Goal: Information Seeking & Learning: Learn about a topic

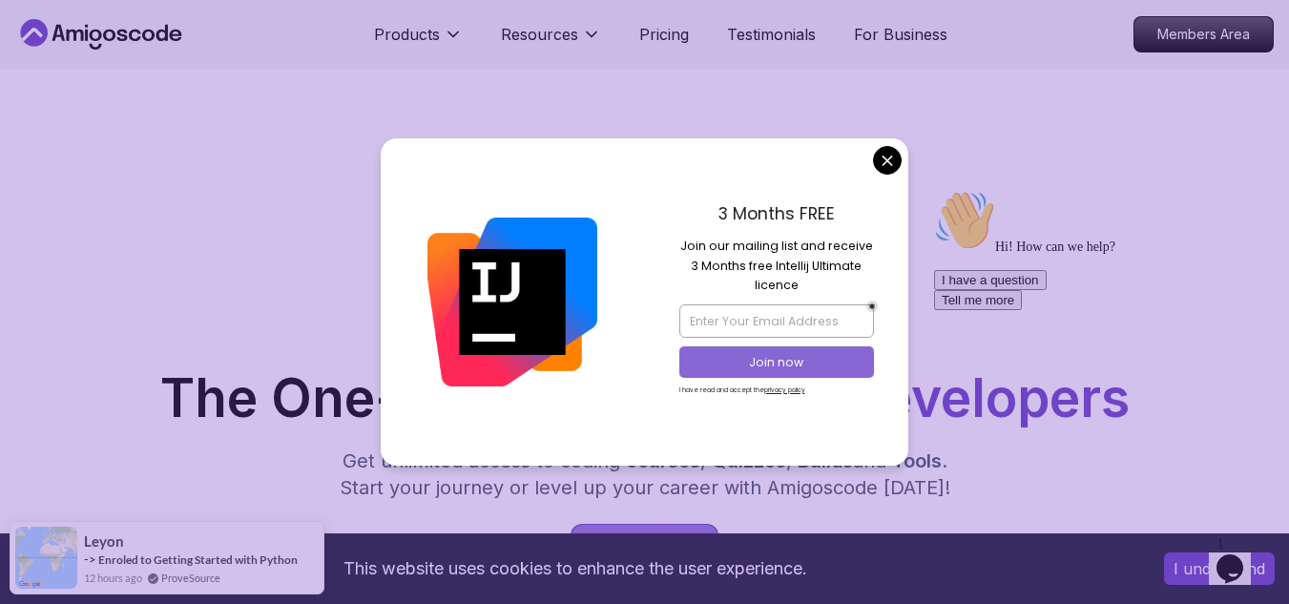
scroll to position [191, 0]
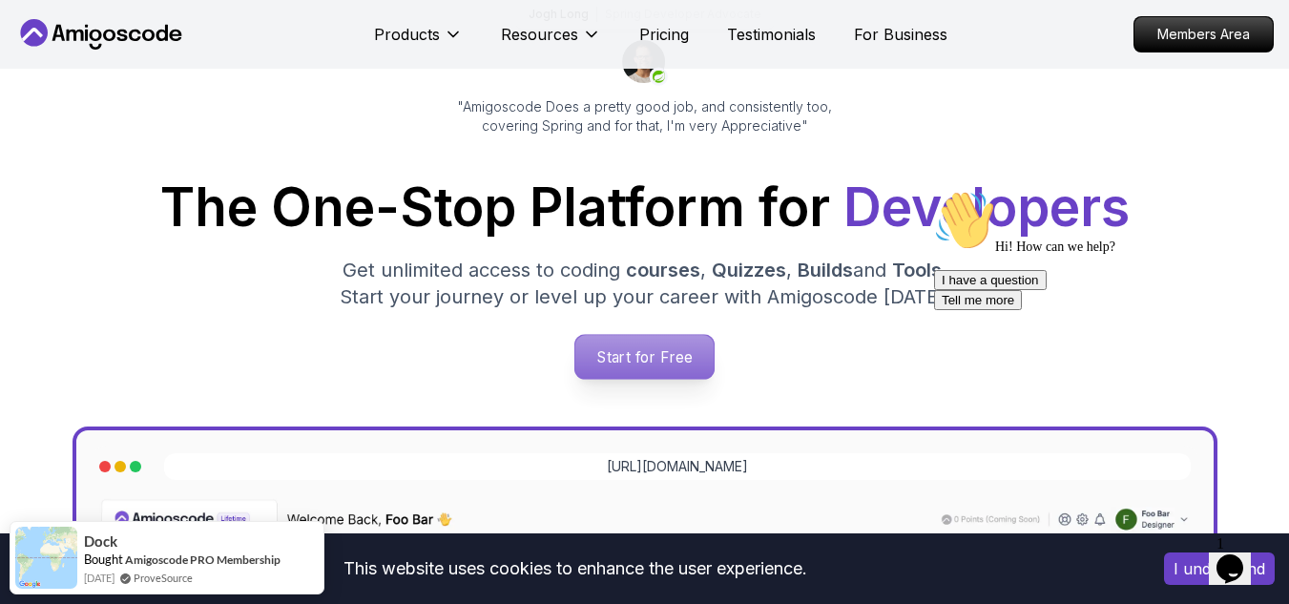
click at [645, 358] on p "Start for Free" at bounding box center [644, 357] width 138 height 44
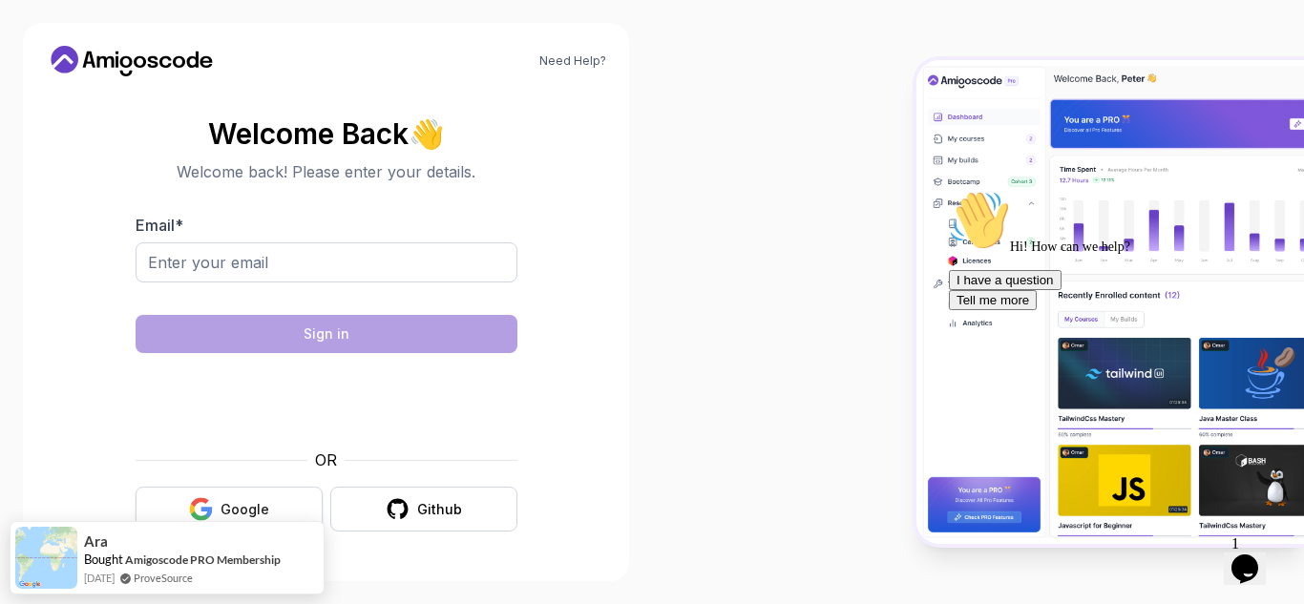
click at [230, 501] on div "Google" at bounding box center [244, 509] width 49 height 19
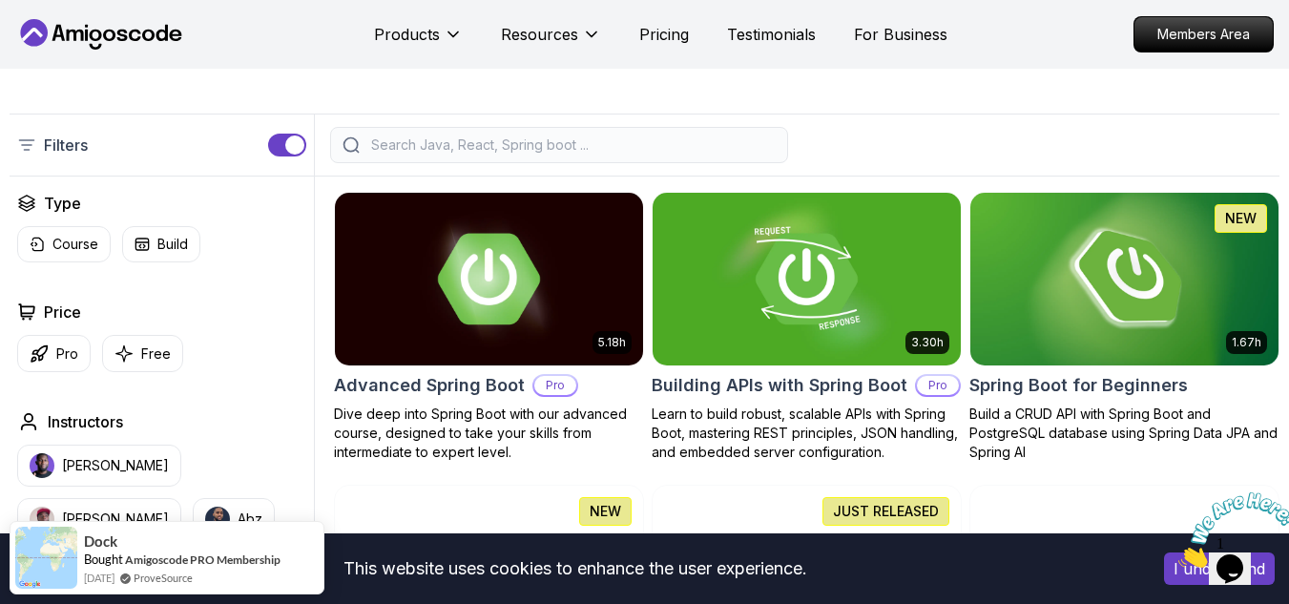
scroll to position [382, 0]
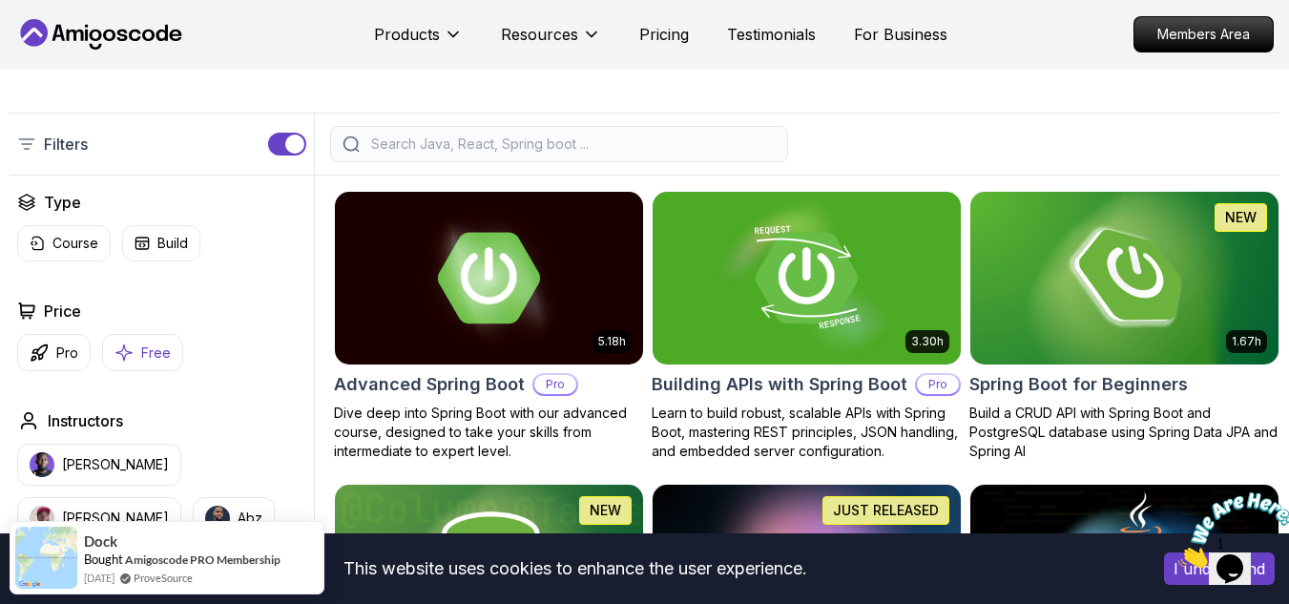
click at [139, 354] on button "Free" at bounding box center [142, 352] width 81 height 37
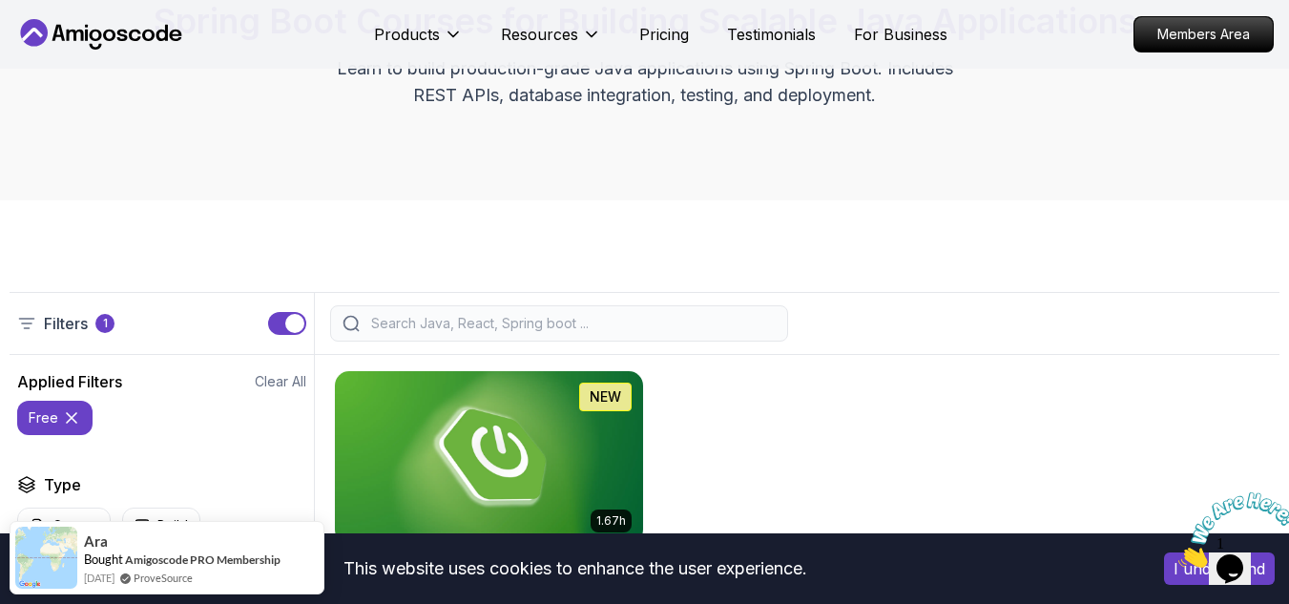
scroll to position [382, 0]
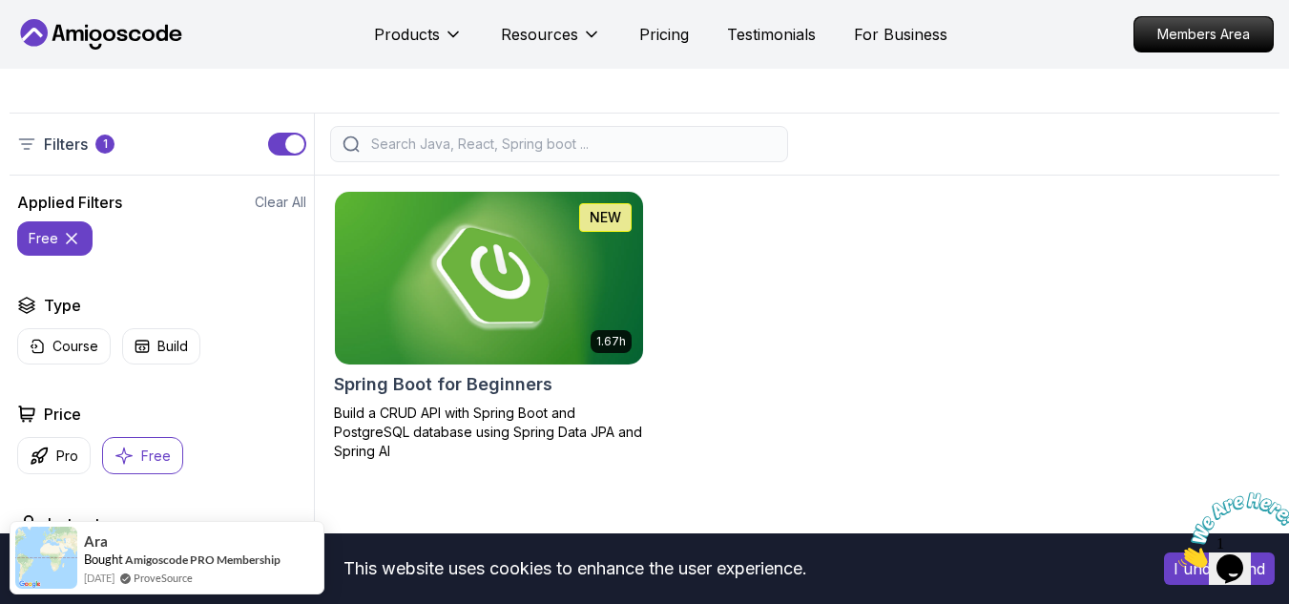
click at [493, 376] on h2 "Spring Boot for Beginners" at bounding box center [443, 384] width 219 height 27
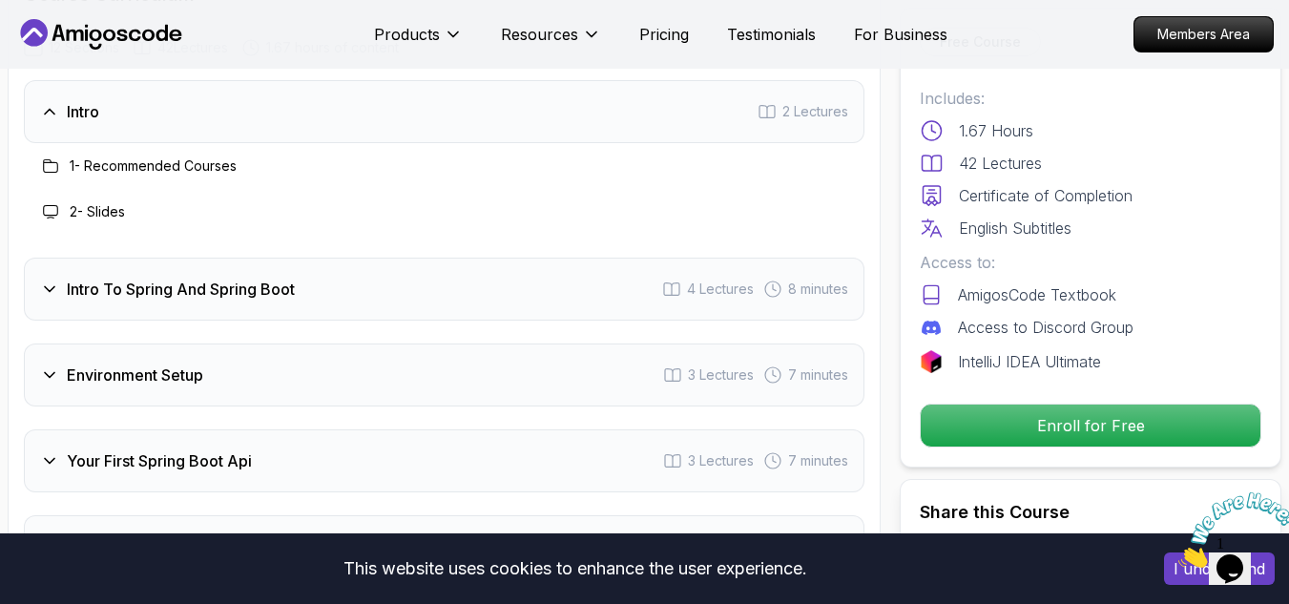
scroll to position [2577, 0]
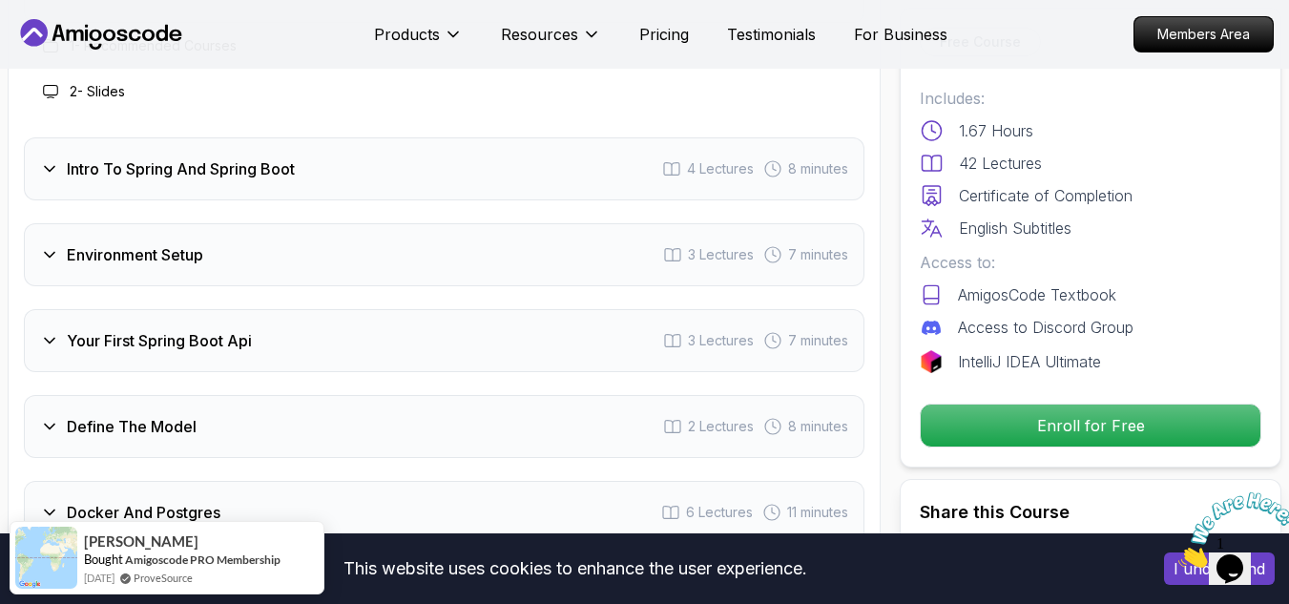
click at [39, 172] on div "Intro To Spring And Spring Boot 4 Lectures 8 minutes" at bounding box center [444, 168] width 841 height 63
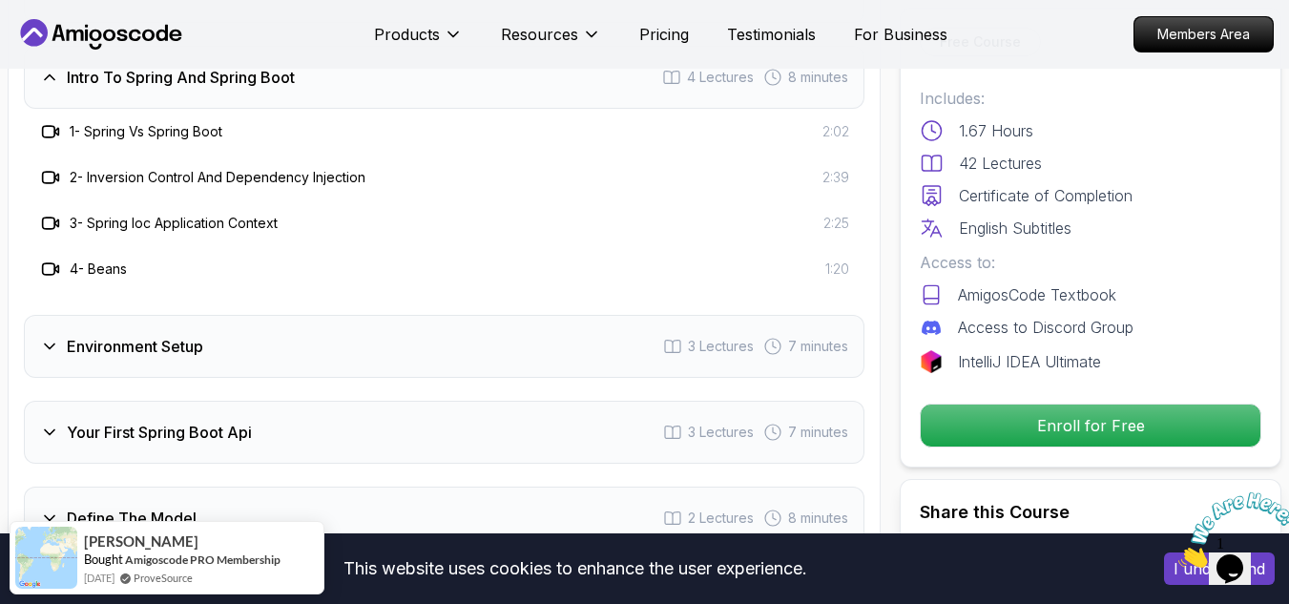
click at [50, 341] on icon at bounding box center [49, 346] width 19 height 19
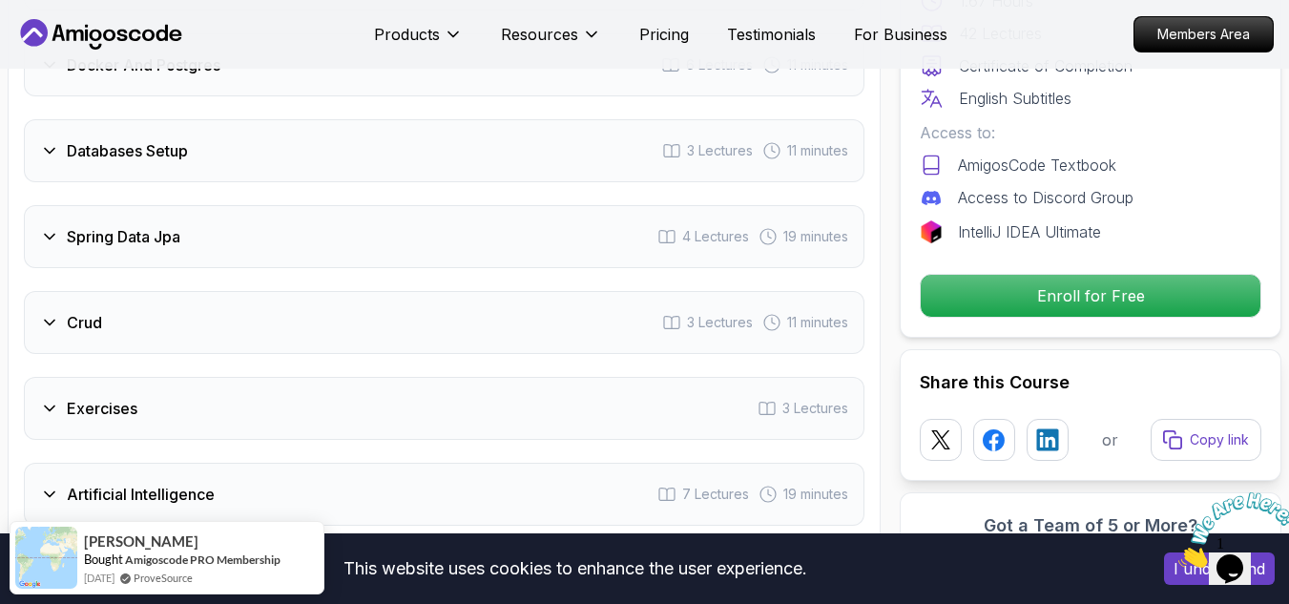
scroll to position [3245, 0]
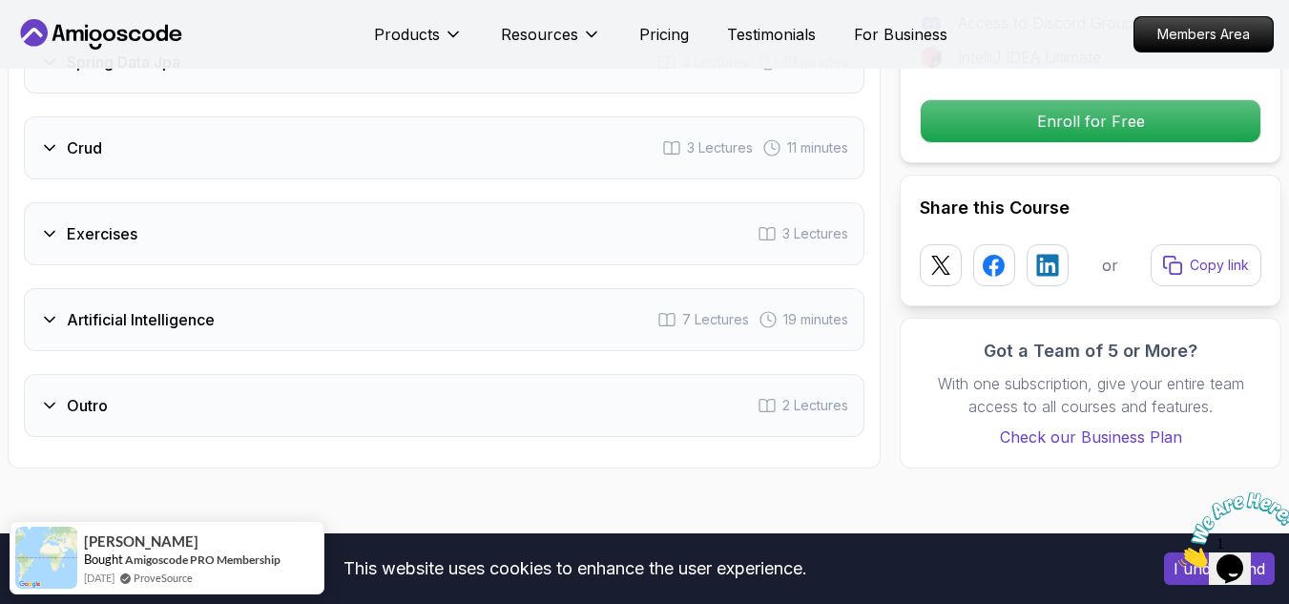
click at [46, 142] on icon at bounding box center [49, 147] width 19 height 19
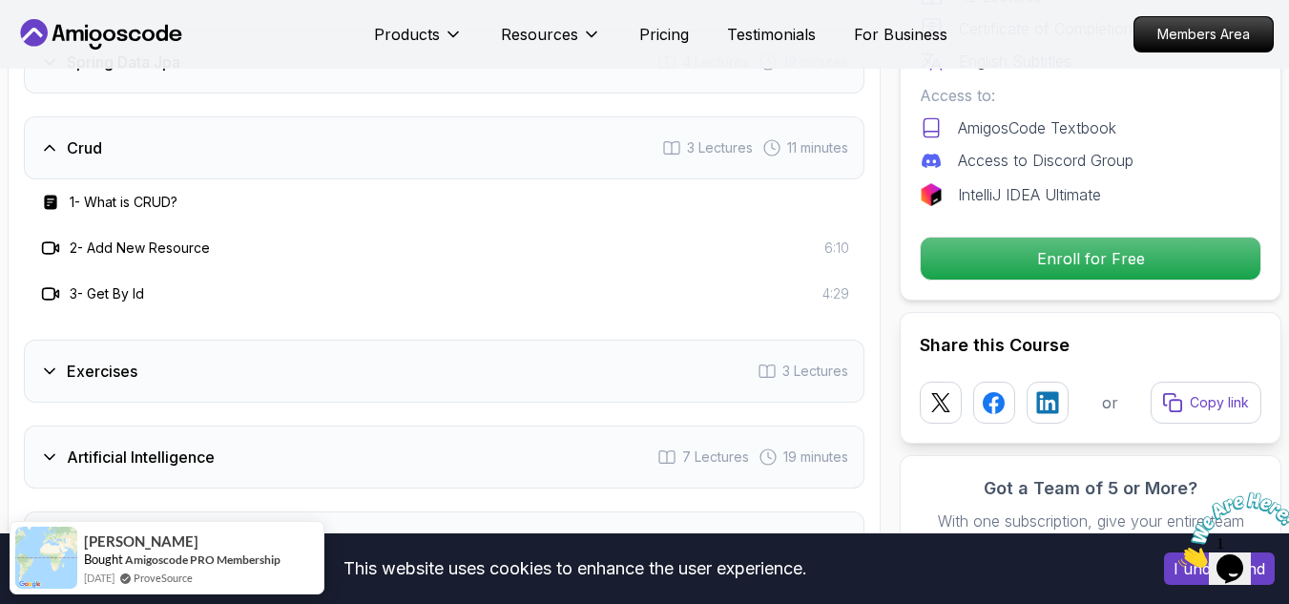
scroll to position [3298, 0]
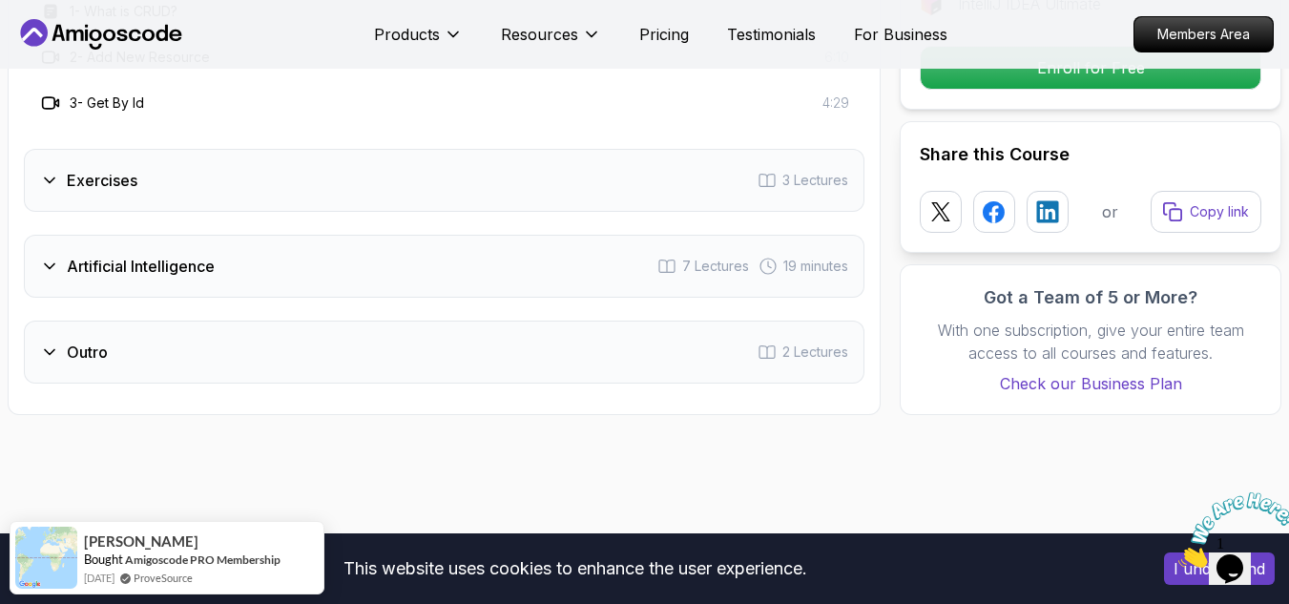
click at [39, 177] on div "Exercises 3 Lectures" at bounding box center [444, 180] width 841 height 63
click at [48, 270] on icon at bounding box center [49, 266] width 19 height 19
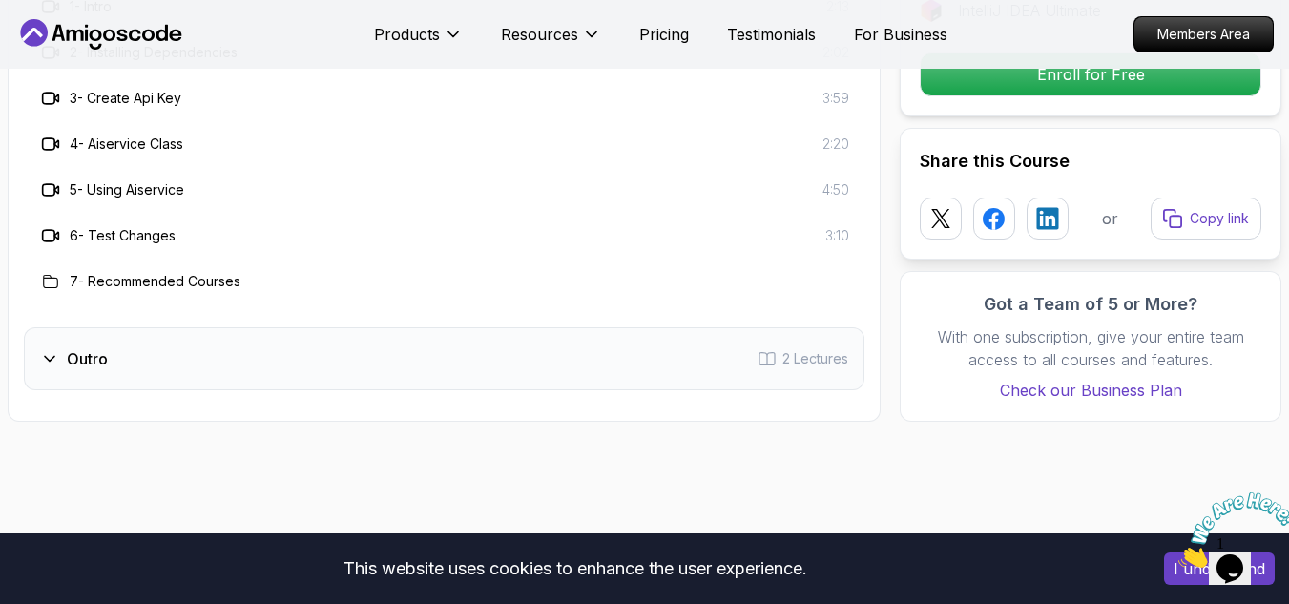
scroll to position [3680, 0]
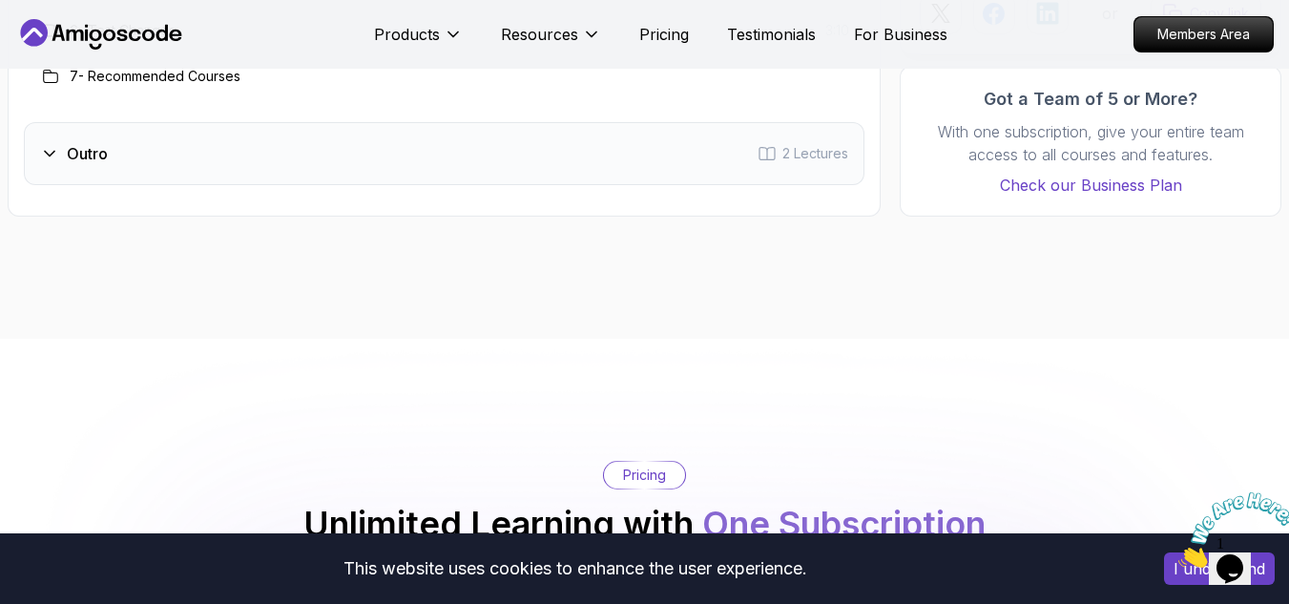
click at [46, 149] on icon at bounding box center [49, 153] width 19 height 19
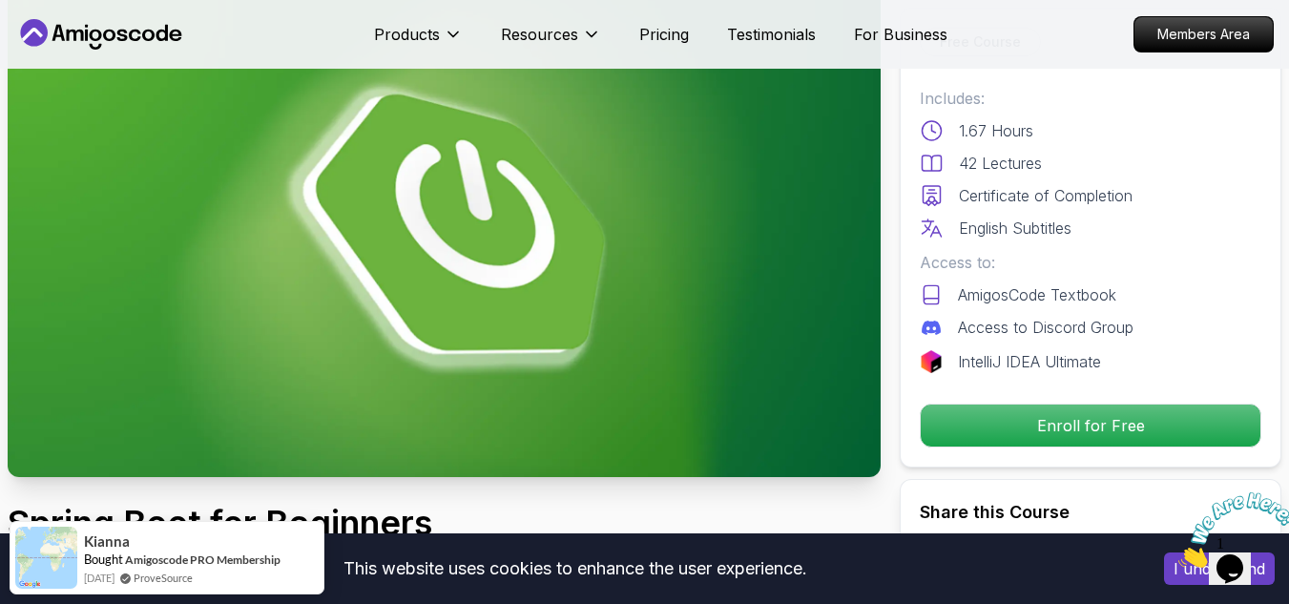
scroll to position [0, 0]
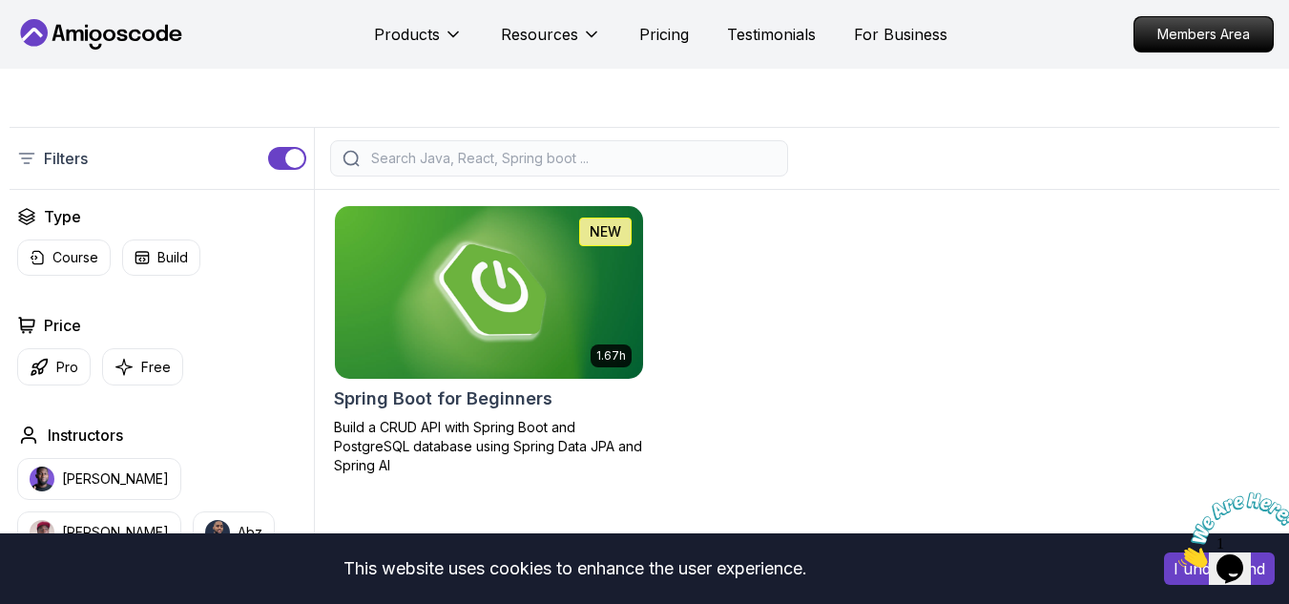
scroll to position [382, 0]
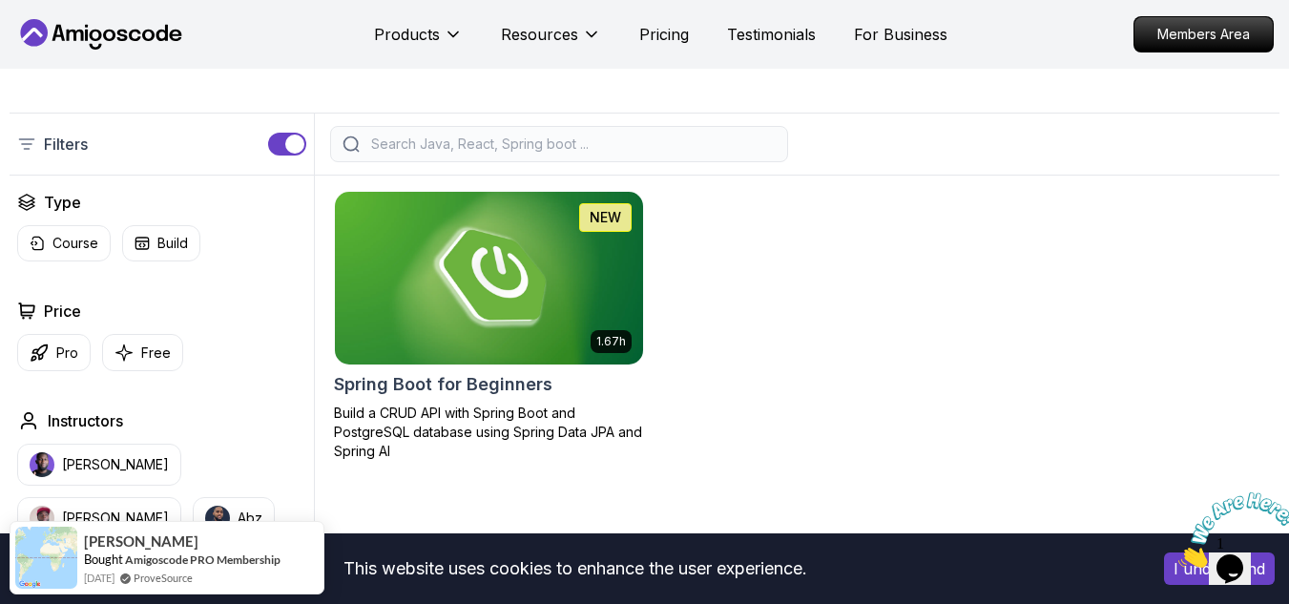
click at [76, 136] on p "Filters" at bounding box center [66, 144] width 44 height 23
click at [297, 150] on div "button" at bounding box center [294, 144] width 19 height 19
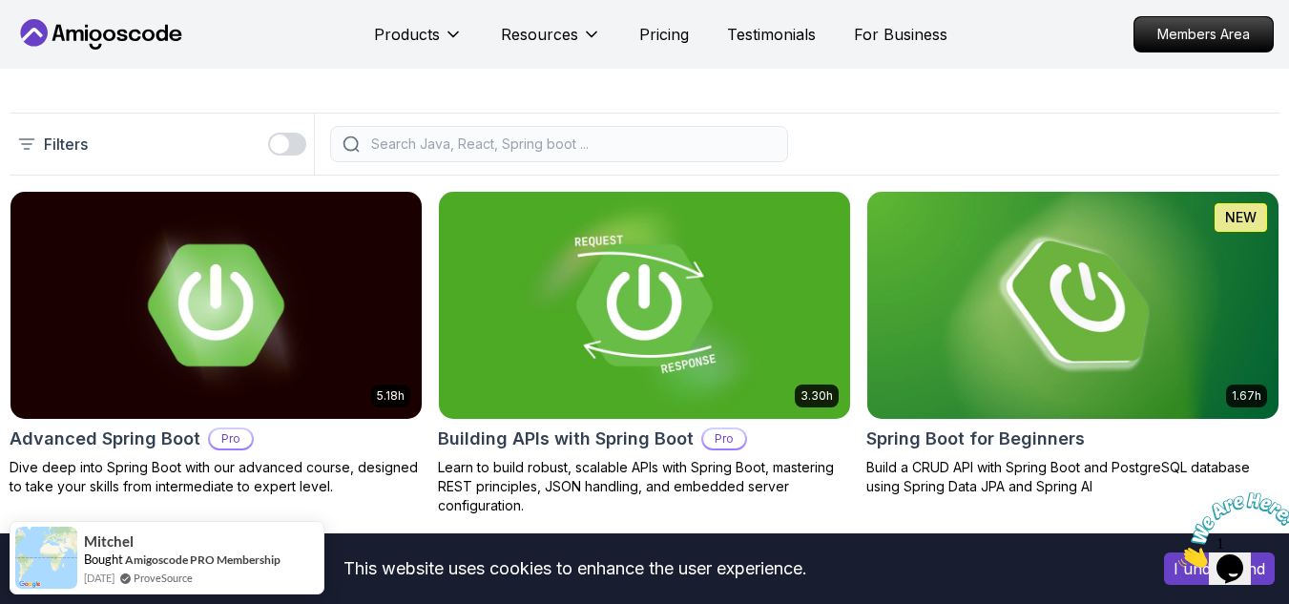
click at [41, 144] on div "Filters" at bounding box center [52, 144] width 71 height 23
click at [282, 150] on div "button" at bounding box center [279, 144] width 19 height 19
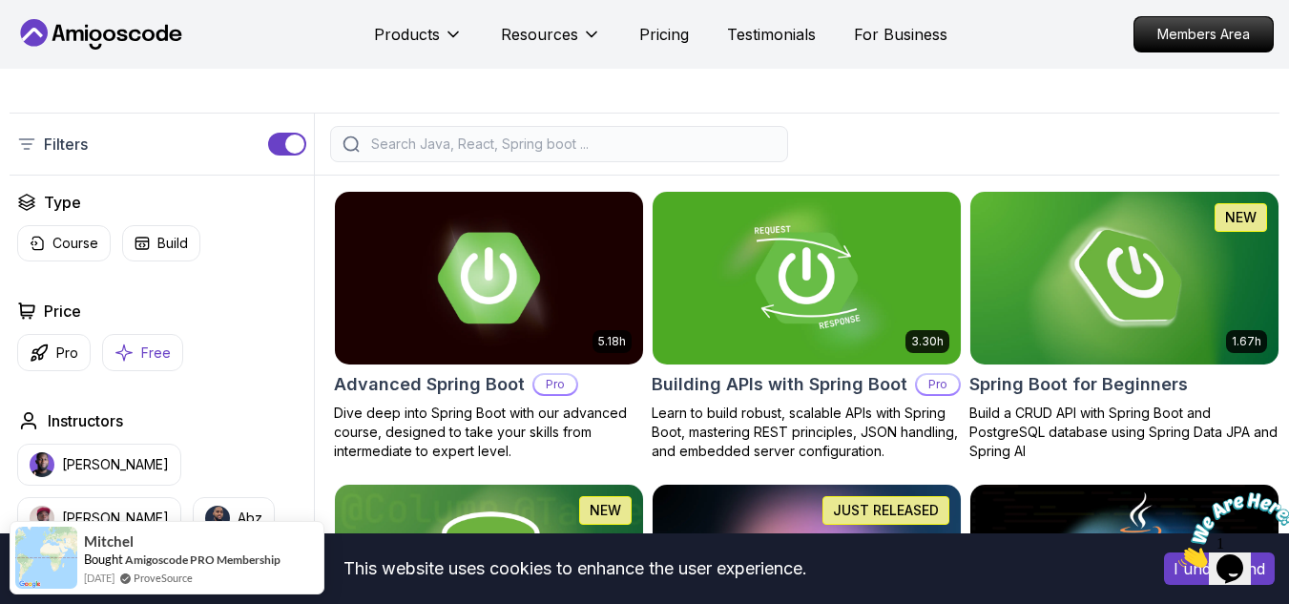
click at [150, 344] on p "Free" at bounding box center [156, 353] width 30 height 19
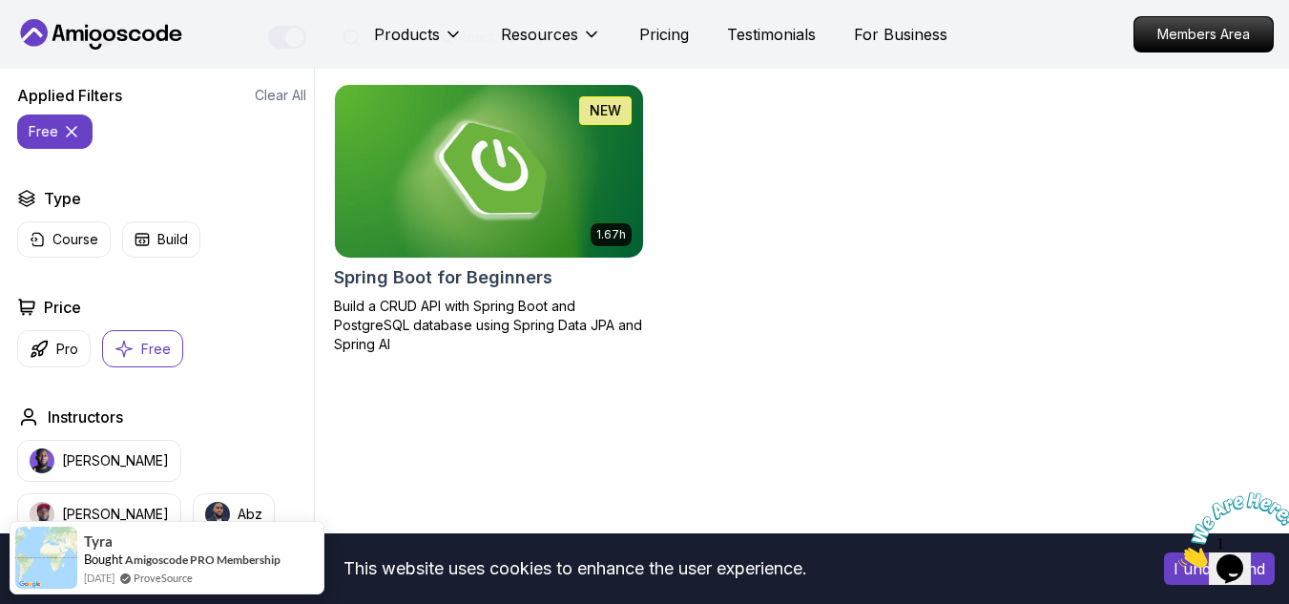
scroll to position [477, 0]
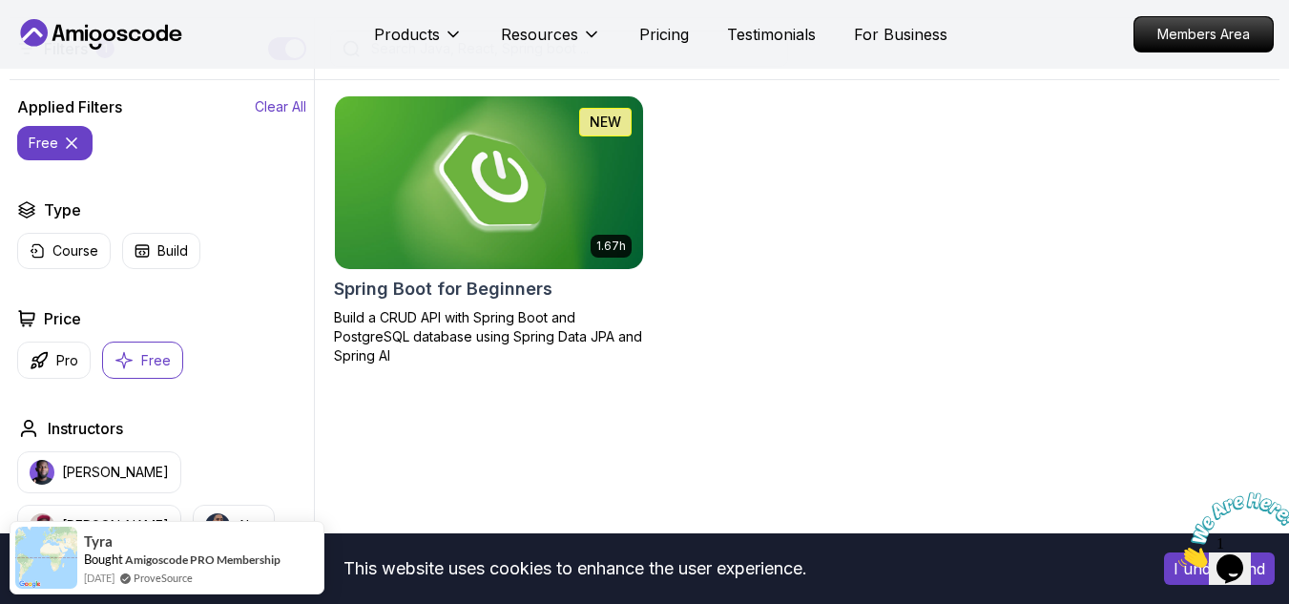
click at [278, 108] on p "Clear All" at bounding box center [281, 106] width 52 height 19
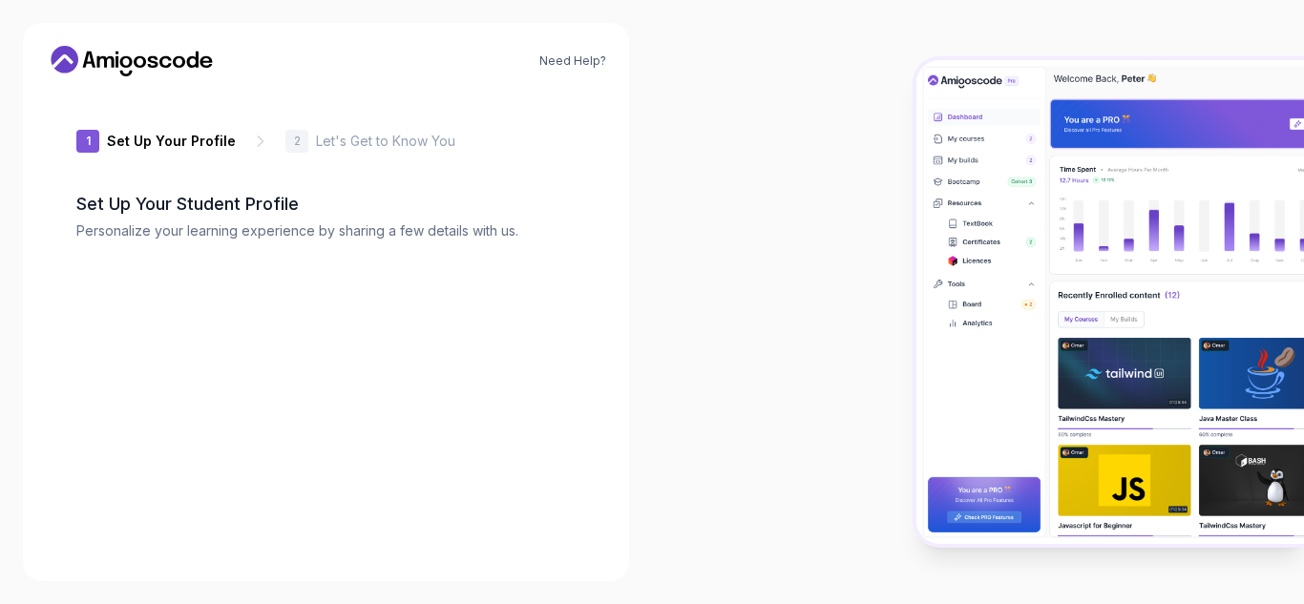
type input "sharppanda37d74"
